Goal: Navigation & Orientation: Find specific page/section

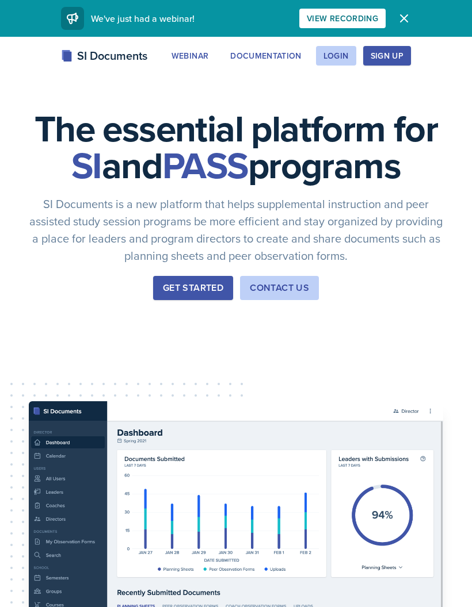
click at [343, 51] on div "Login" at bounding box center [335, 55] width 25 height 9
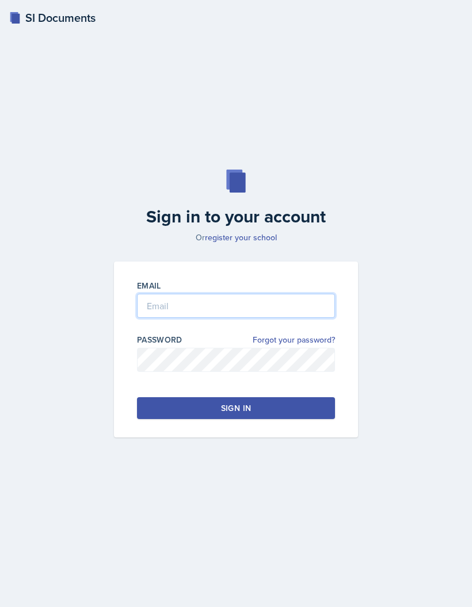
click at [262, 318] on input "email" at bounding box center [236, 306] width 198 height 24
type input "[EMAIL_ADDRESS][DOMAIN_NAME]"
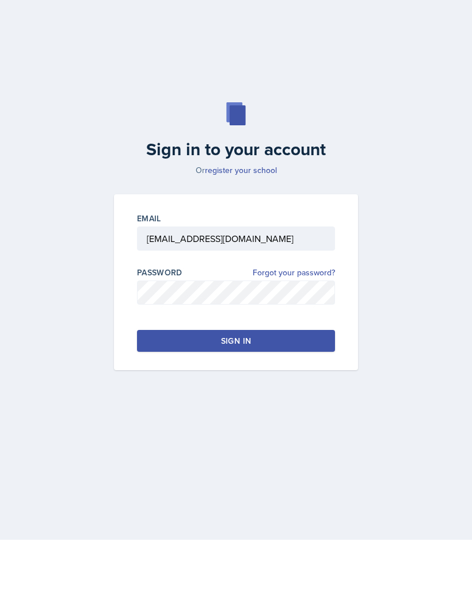
click at [284, 397] on button "Sign in" at bounding box center [236, 408] width 198 height 22
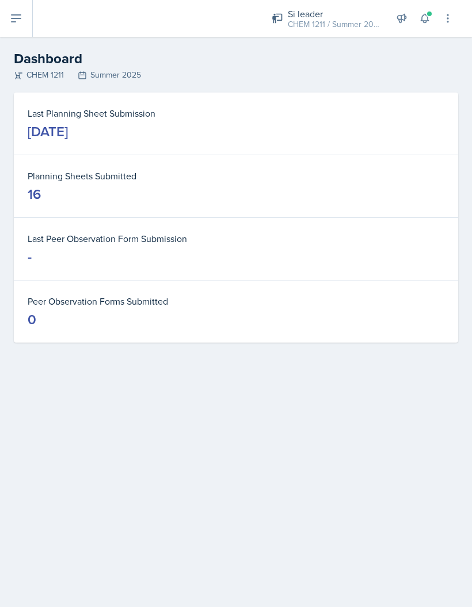
click at [428, 16] on span at bounding box center [429, 13] width 7 height 7
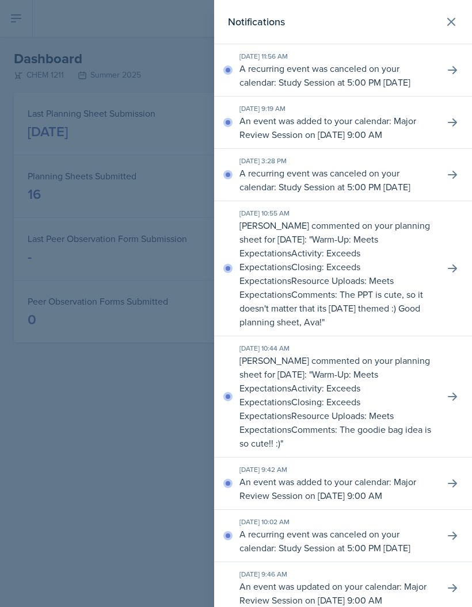
click at [447, 23] on icon at bounding box center [451, 22] width 14 height 14
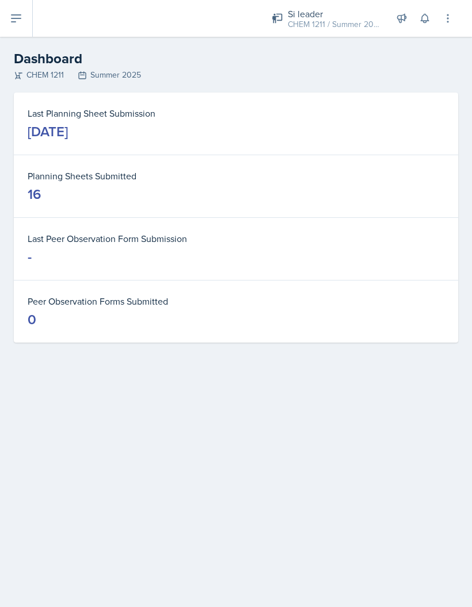
click at [355, 15] on div "Si leader" at bounding box center [334, 14] width 92 height 14
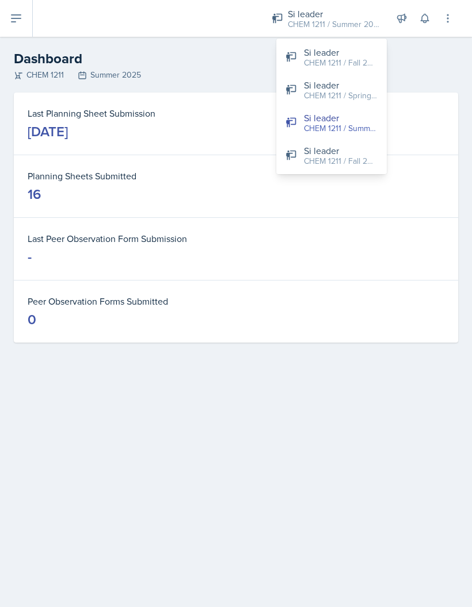
click at [368, 63] on div "CHEM 1211 / Fall 2025" at bounding box center [341, 63] width 74 height 12
